Goal: Task Accomplishment & Management: Complete application form

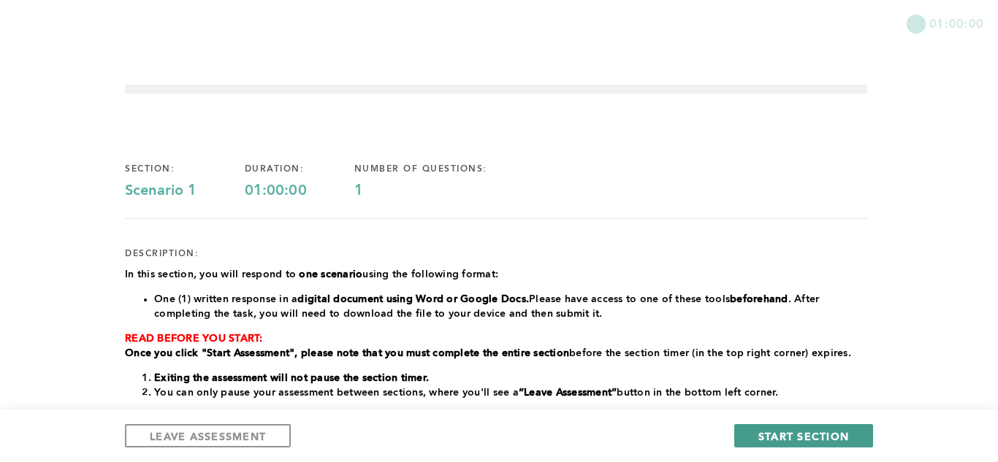
click at [791, 436] on span "START SECTION" at bounding box center [803, 436] width 91 height 14
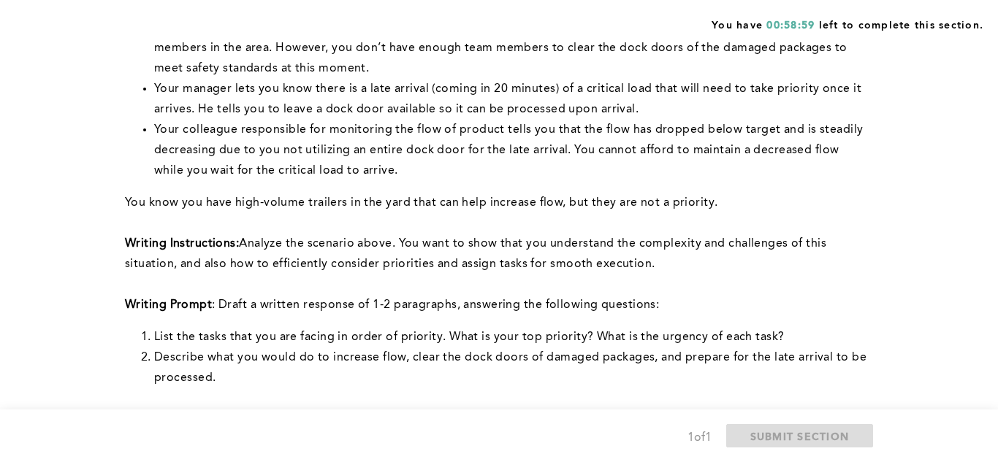
scroll to position [292, 0]
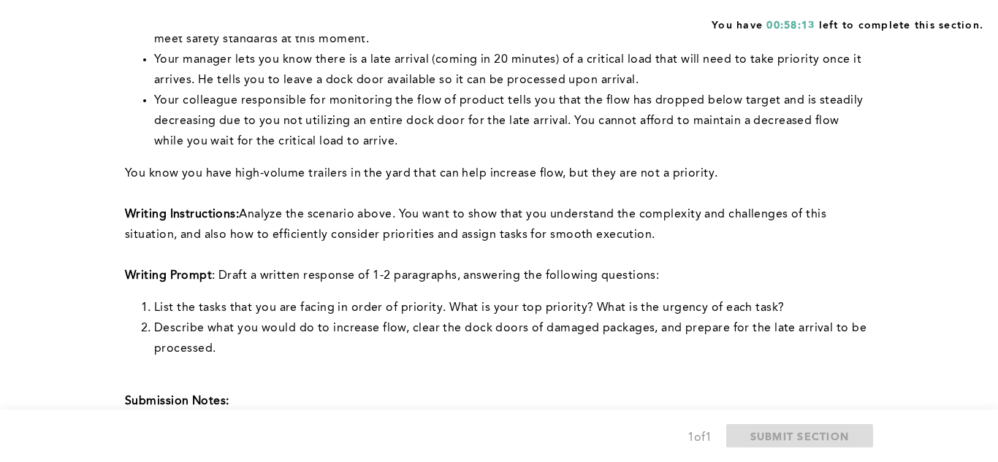
click at [921, 141] on div "You have 00:58:13 left to complete this section. Q1 Context: You are the Lead O…" at bounding box center [499, 265] width 998 height 1114
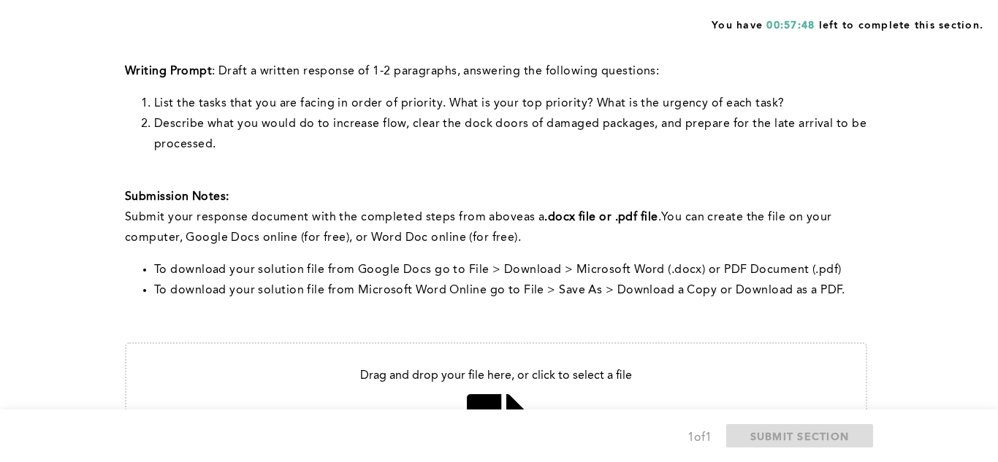
scroll to position [467, 0]
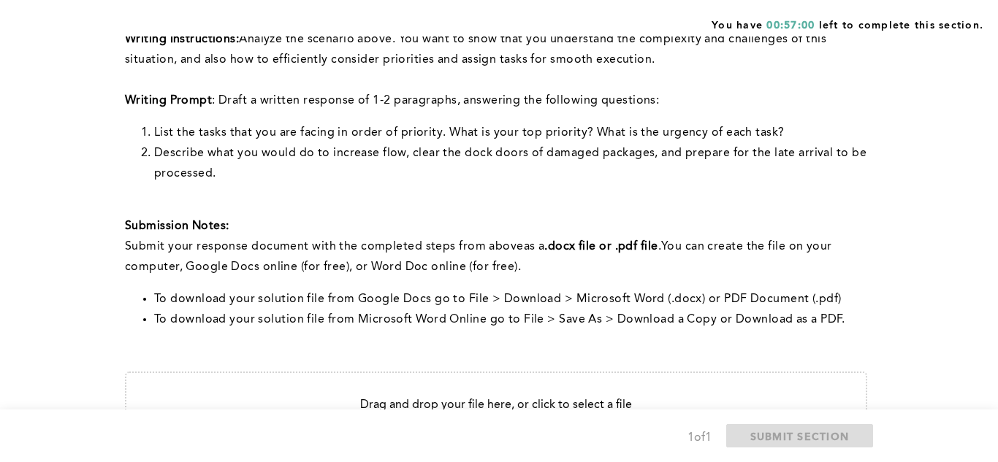
click at [959, 240] on div "You have 00:57:00 left to complete this section. Q1 Context: You are the Lead O…" at bounding box center [499, 90] width 998 height 1114
click at [922, 112] on div "You have 00:53:22 left to complete this section. Q1 Context: You are the Lead O…" at bounding box center [499, 90] width 998 height 1114
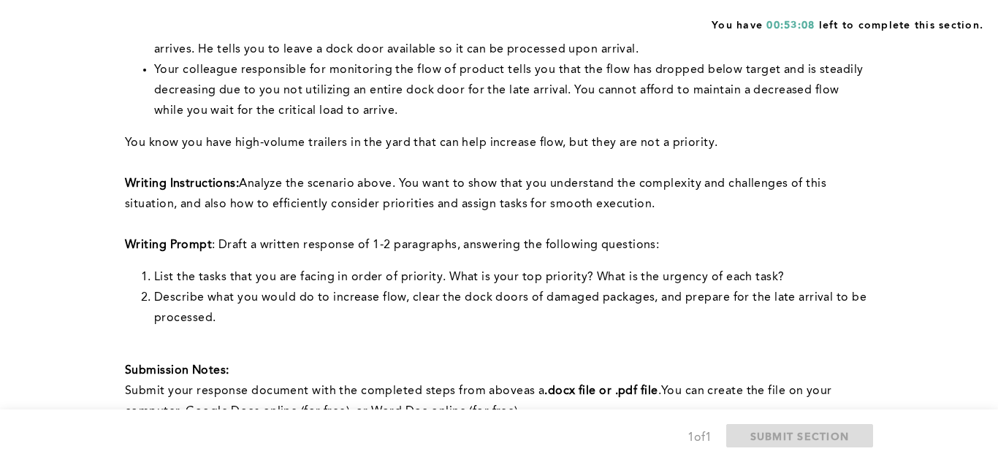
scroll to position [321, 0]
click at [941, 199] on div "You have 00:52:54 left to complete this section. Q1 Context: You are the Lead O…" at bounding box center [499, 236] width 998 height 1114
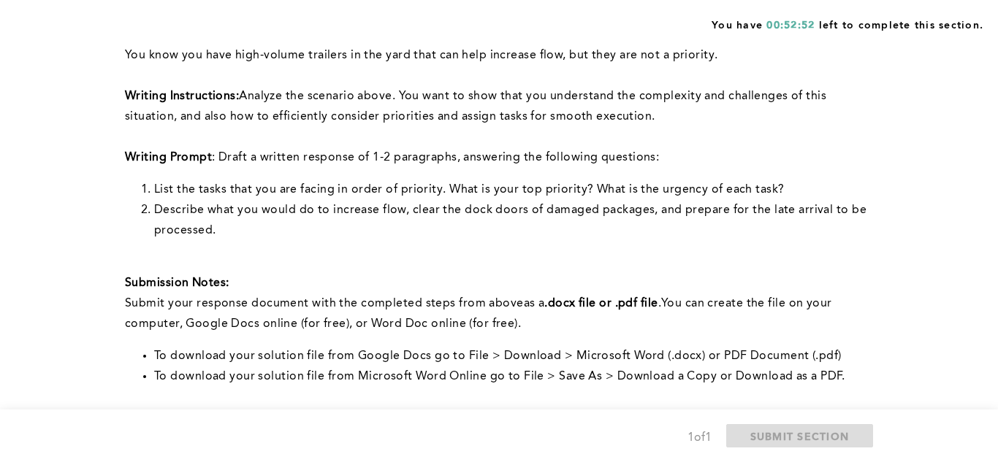
scroll to position [409, 0]
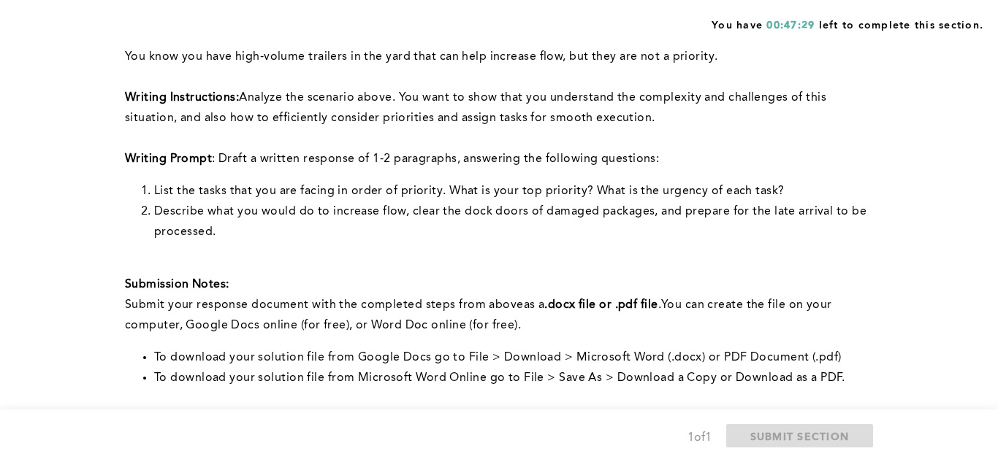
click at [918, 45] on div "You have 00:47:29 left to complete this section. Q1 Context: You are the Lead O…" at bounding box center [499, 148] width 998 height 1114
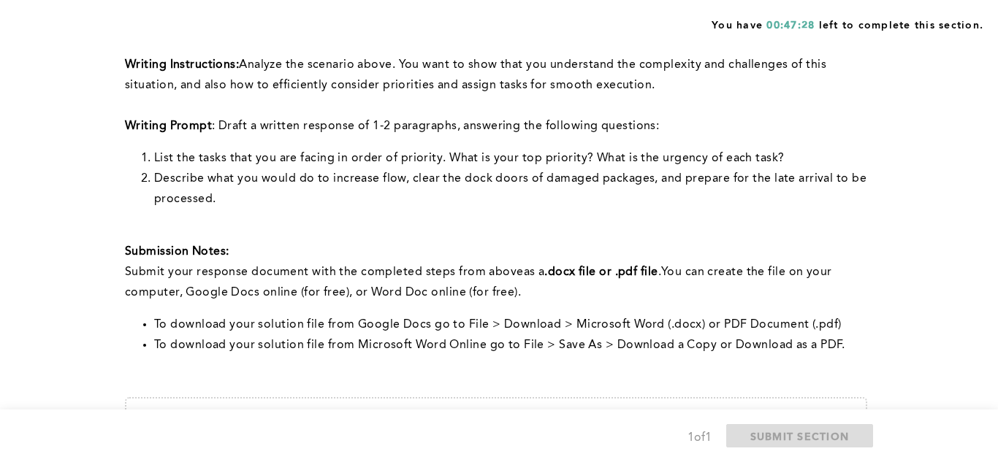
scroll to position [467, 0]
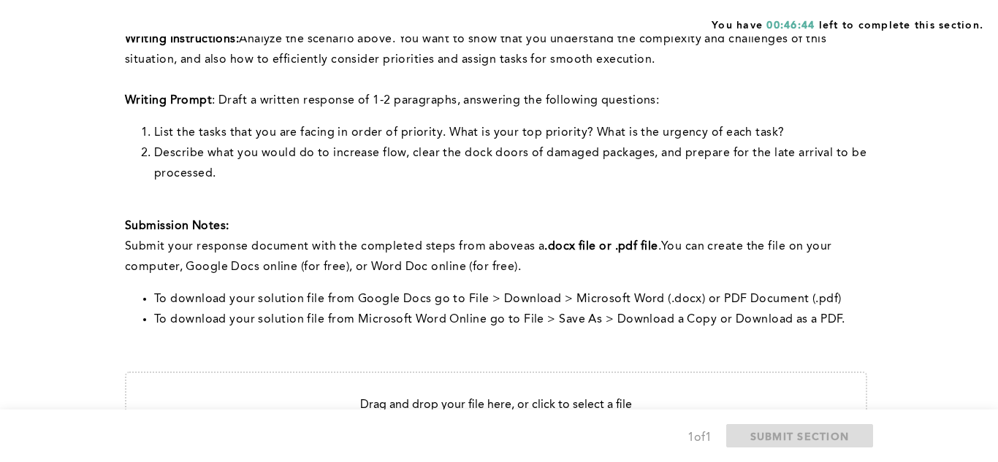
click at [901, 145] on div "You have 00:46:44 left to complete this section. Q1 Context: You are the Lead O…" at bounding box center [499, 90] width 998 height 1114
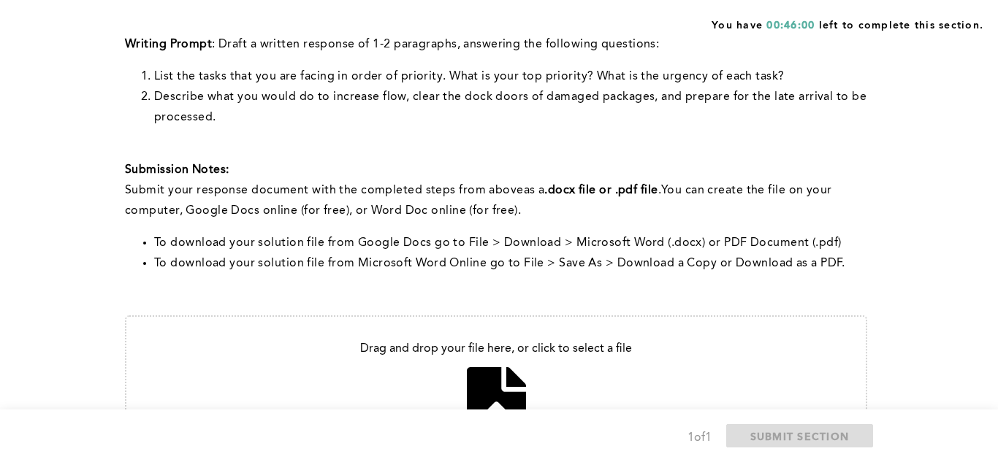
scroll to position [526, 0]
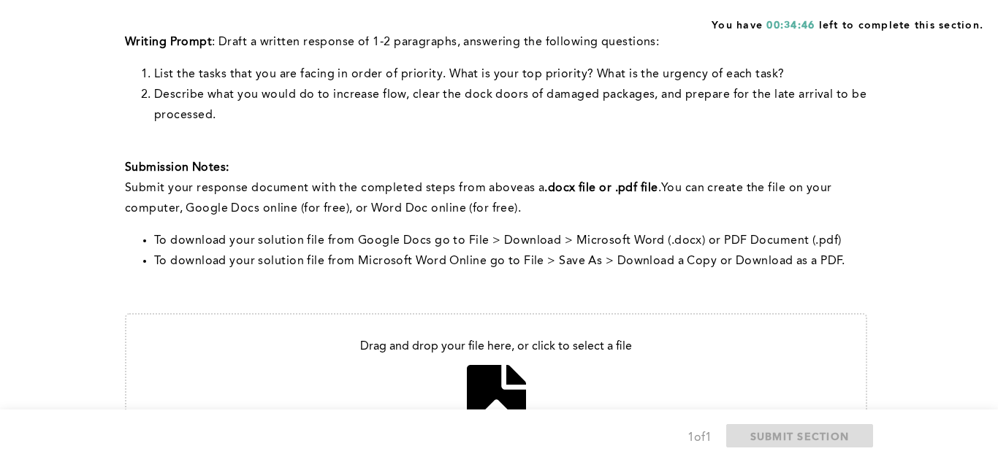
click at [497, 383] on input "file" at bounding box center [495, 392] width 739 height 155
type input "C:\fakepath\Untitled document.docx"
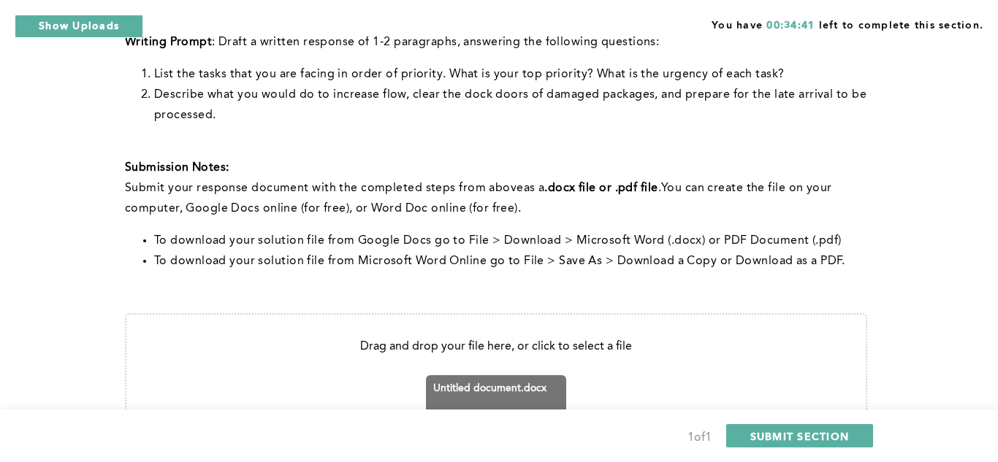
click at [950, 335] on div "You have 00:34:41 left to complete this section. Q1 Context: You are the Lead O…" at bounding box center [499, 39] width 998 height 1130
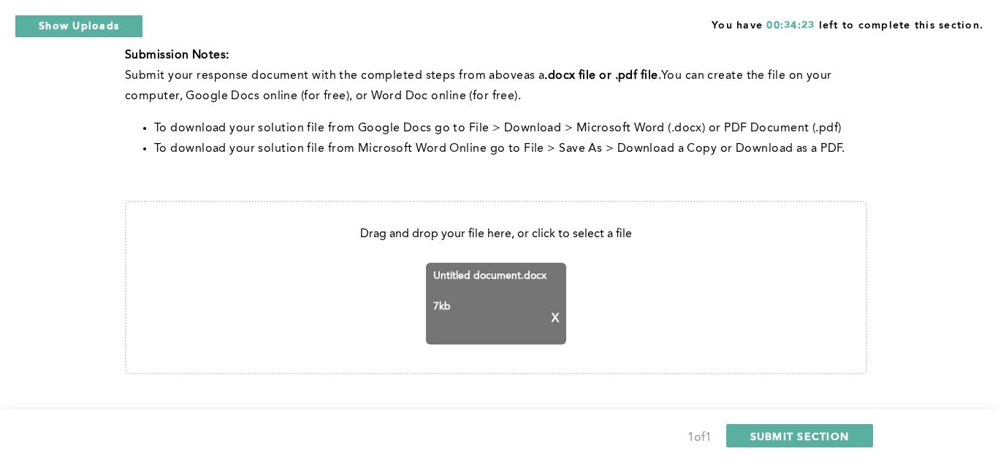
scroll to position [668, 0]
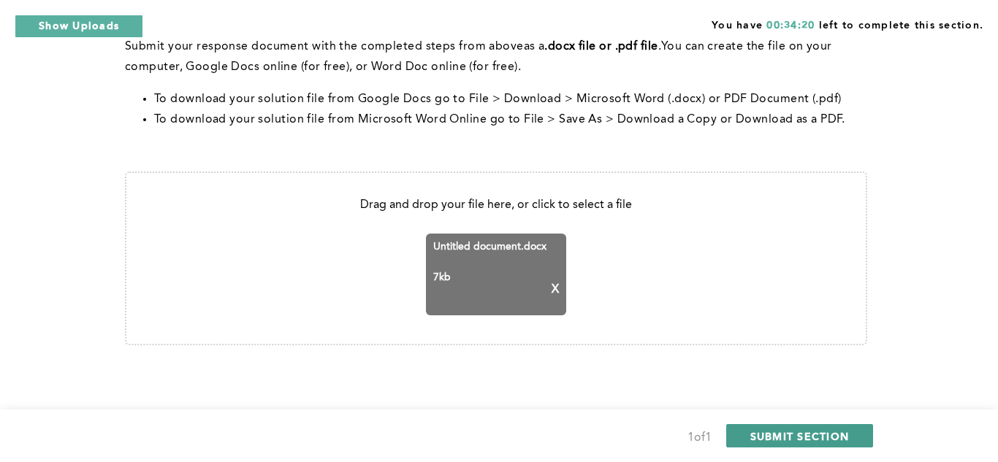
click at [822, 443] on span "SUBMIT SECTION" at bounding box center [799, 436] width 99 height 14
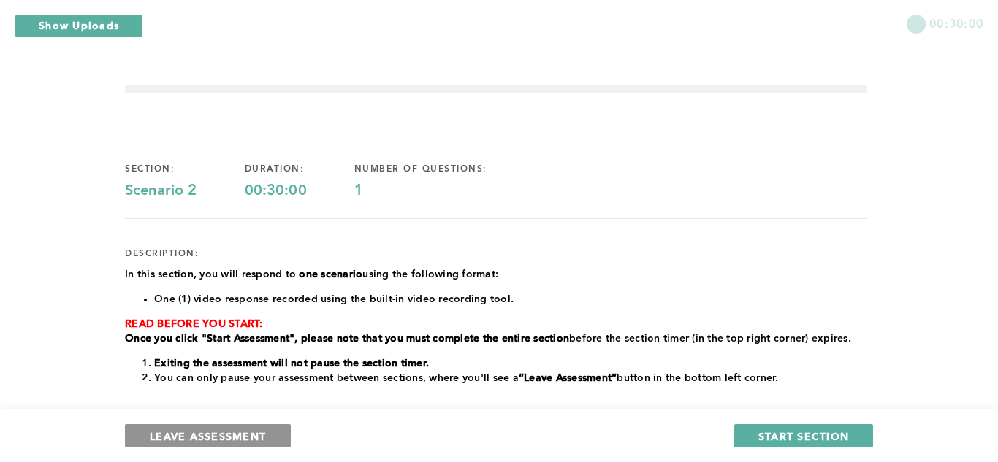
click at [243, 435] on span "LEAVE ASSESSMENT" at bounding box center [208, 436] width 116 height 14
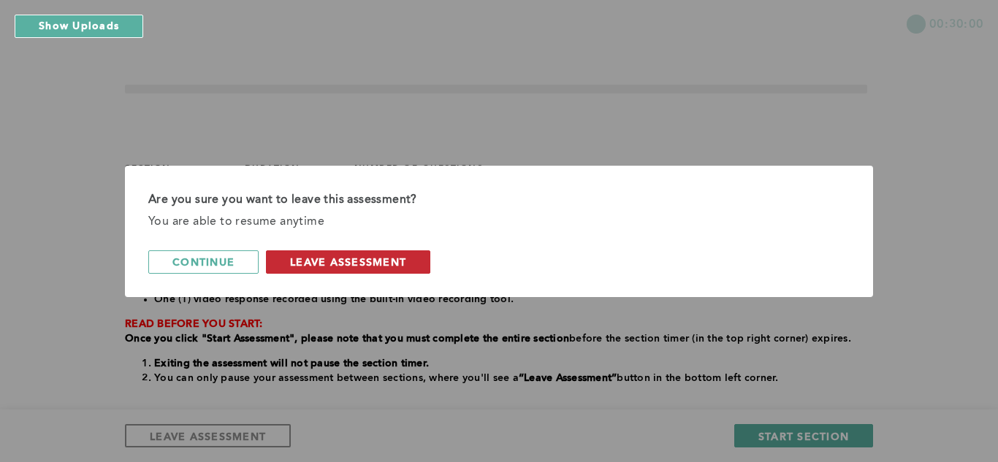
click at [376, 259] on span "leave assessment" at bounding box center [348, 262] width 116 height 14
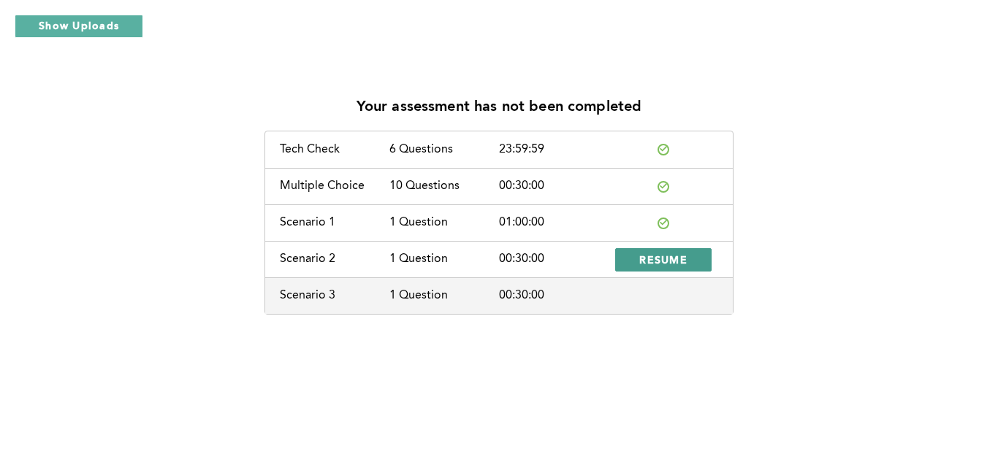
click at [661, 264] on span "RESUME" at bounding box center [663, 260] width 48 height 14
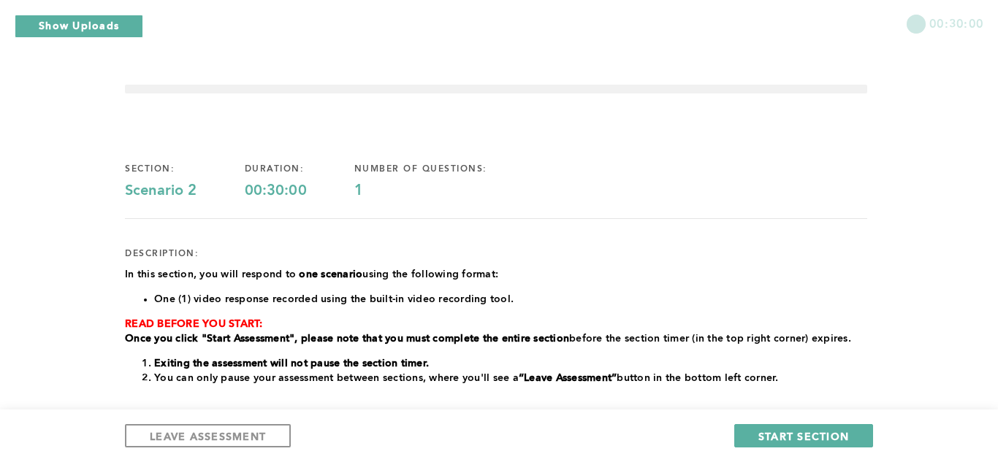
click at [966, 183] on div "00:30:00 section: Scenario 2 duration: 00:30:00 number of questions: 1 descript…" at bounding box center [499, 407] width 998 height 814
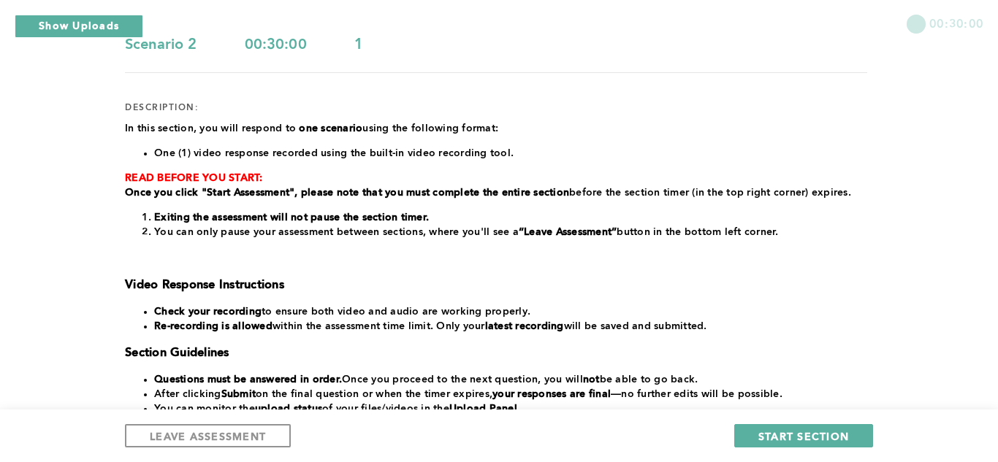
scroll to position [175, 0]
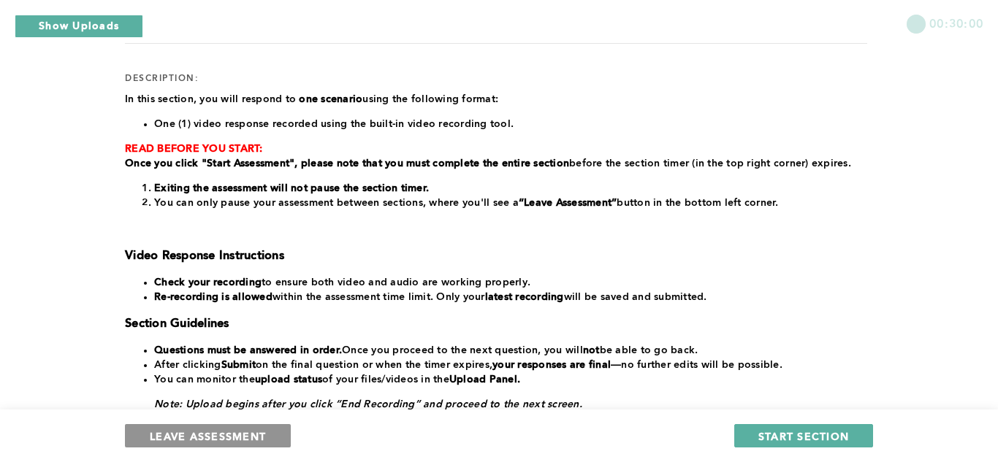
click at [227, 438] on span "LEAVE ASSESSMENT" at bounding box center [208, 436] width 116 height 14
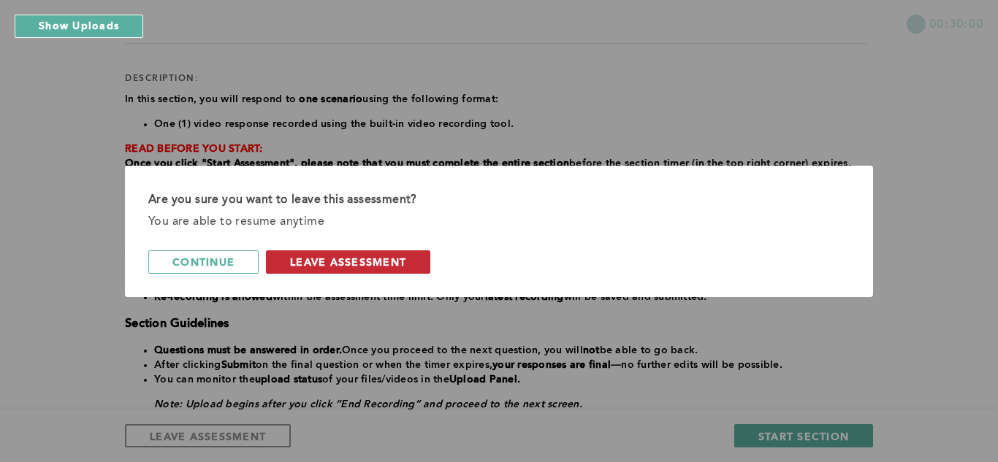
click at [403, 262] on span "leave assessment" at bounding box center [348, 262] width 116 height 14
